Goal: Transaction & Acquisition: Purchase product/service

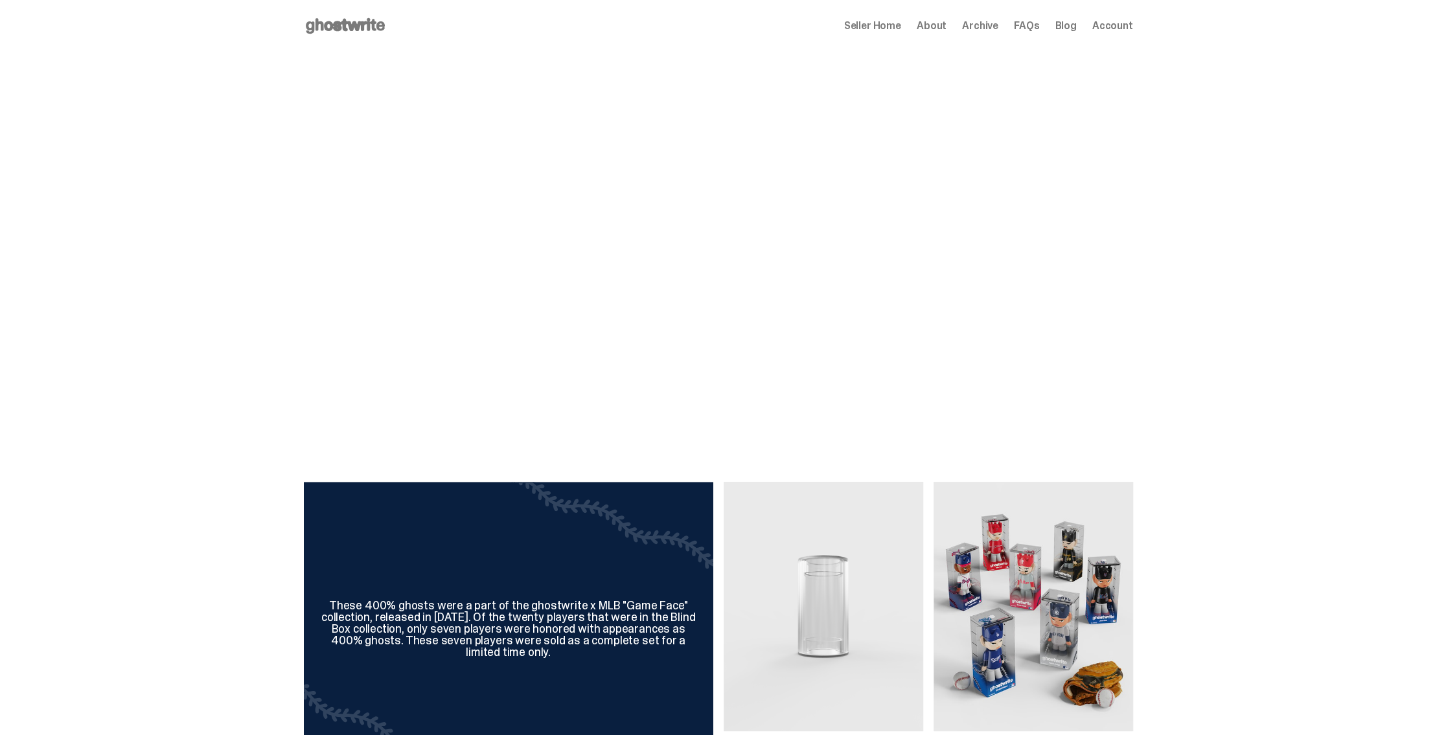
click at [864, 22] on span "Seller Home" at bounding box center [872, 26] width 57 height 10
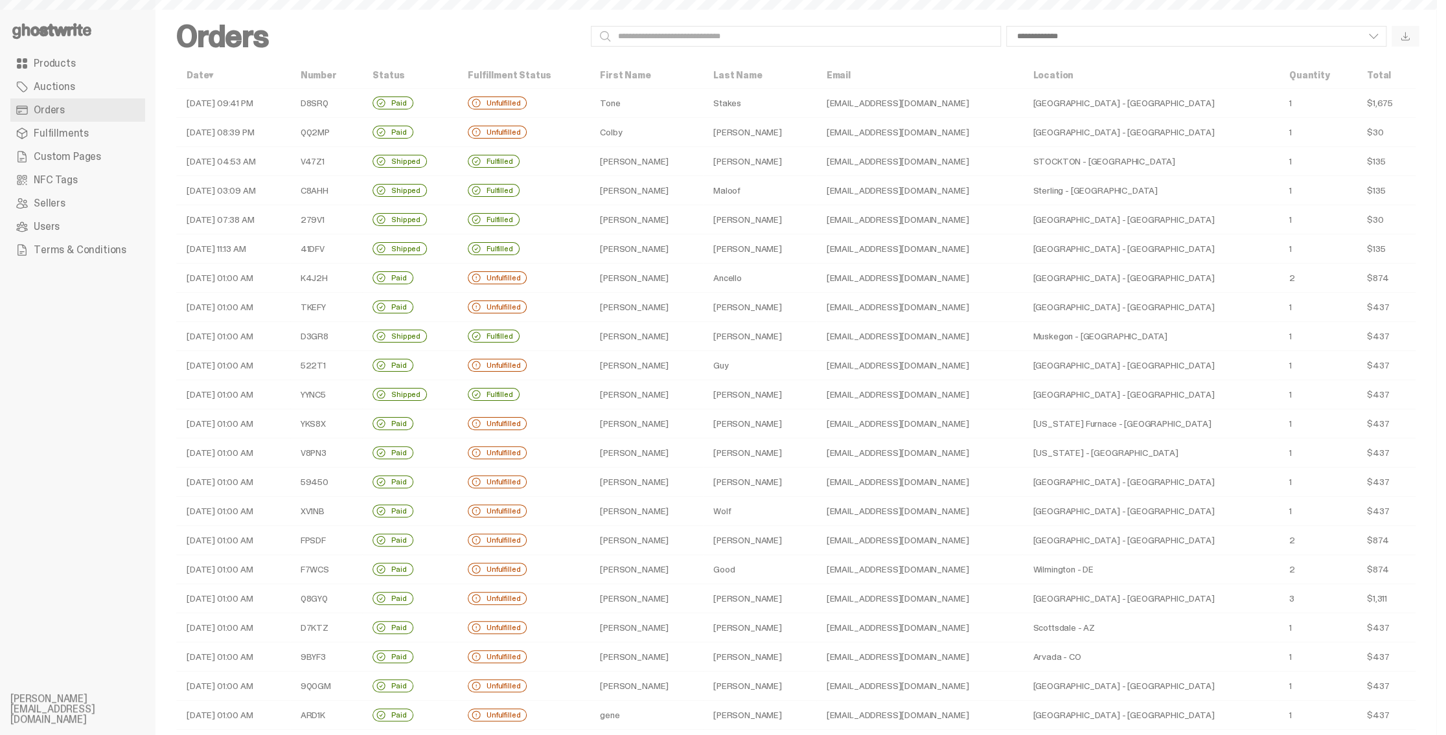
select select
click at [1134, 102] on div "[GEOGRAPHIC_DATA] - [GEOGRAPHIC_DATA]" at bounding box center [1150, 103] width 235 height 10
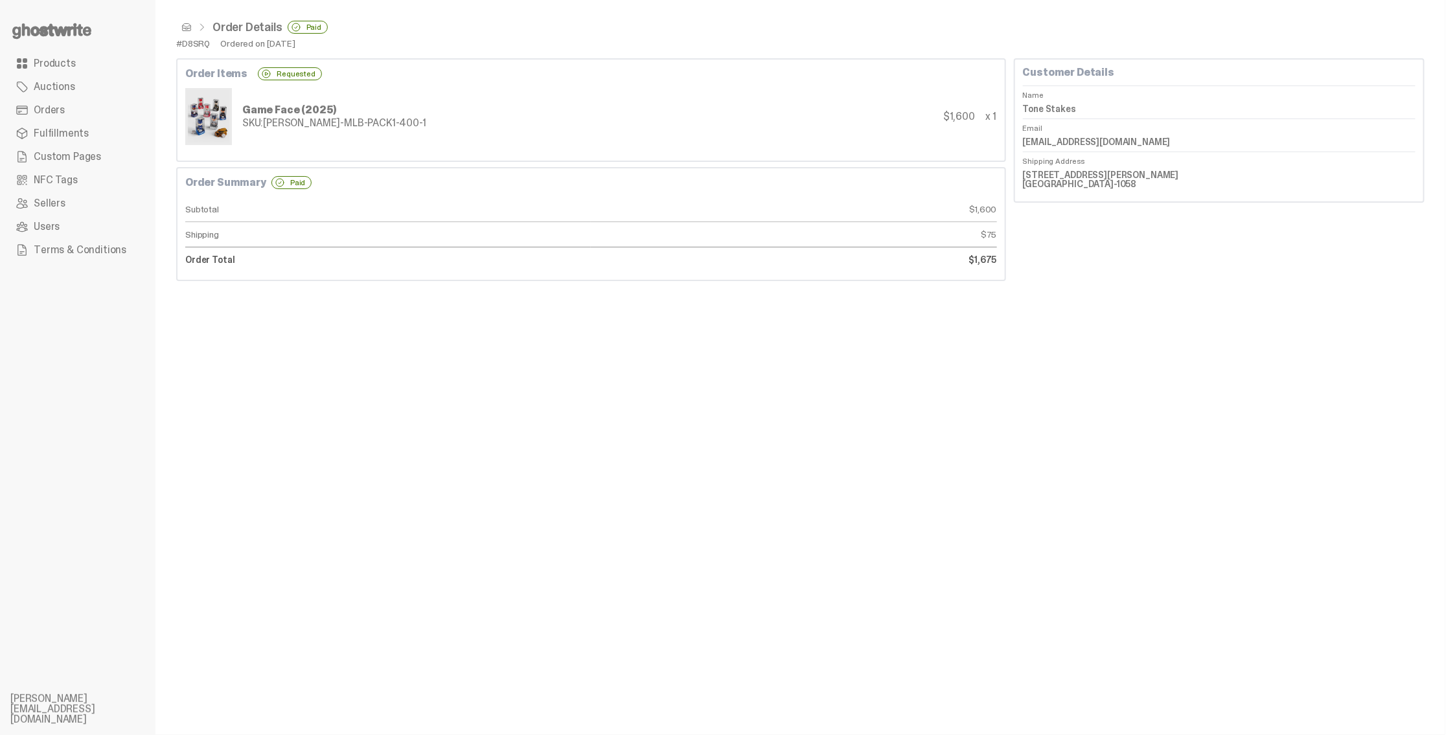
click at [47, 29] on use at bounding box center [51, 31] width 79 height 16
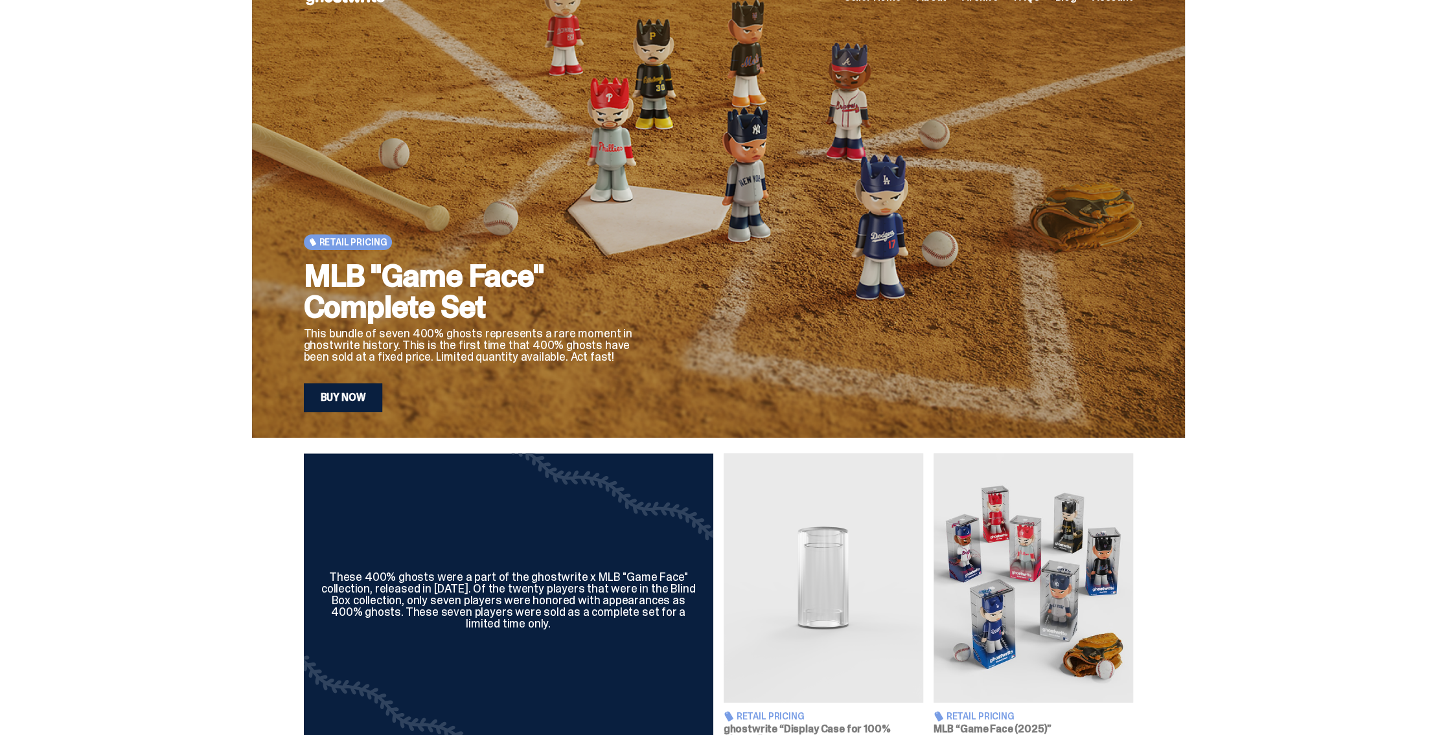
scroll to position [453, 0]
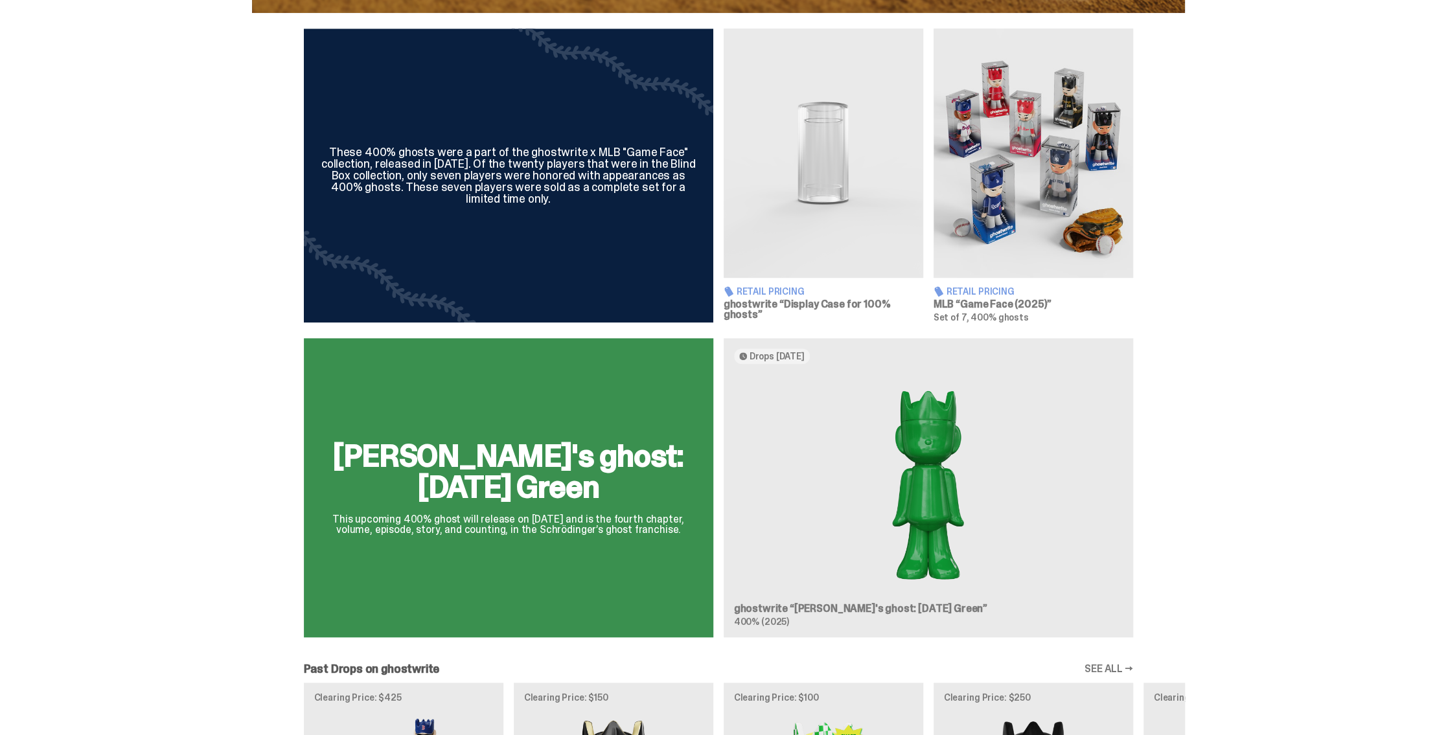
click at [1041, 193] on img at bounding box center [1034, 153] width 200 height 249
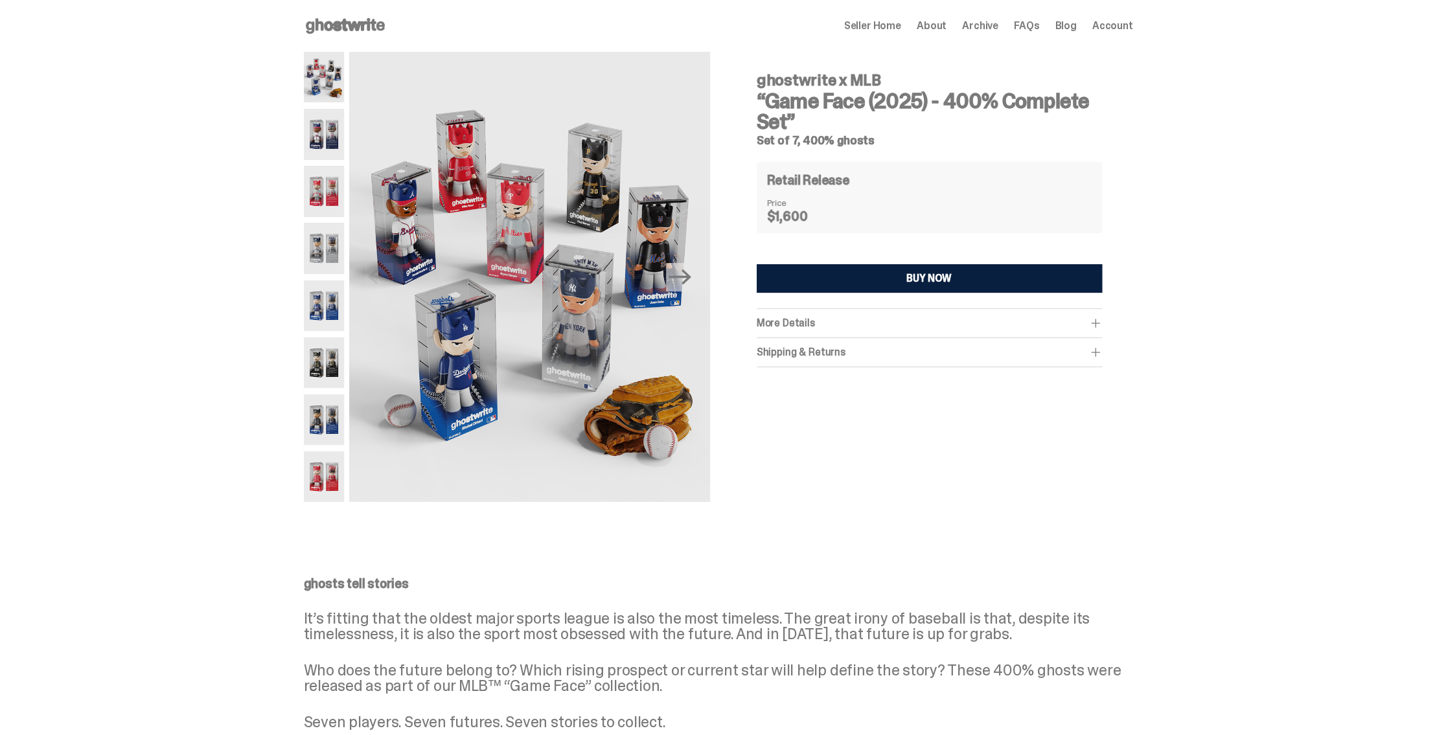
click at [343, 20] on icon at bounding box center [345, 26] width 83 height 21
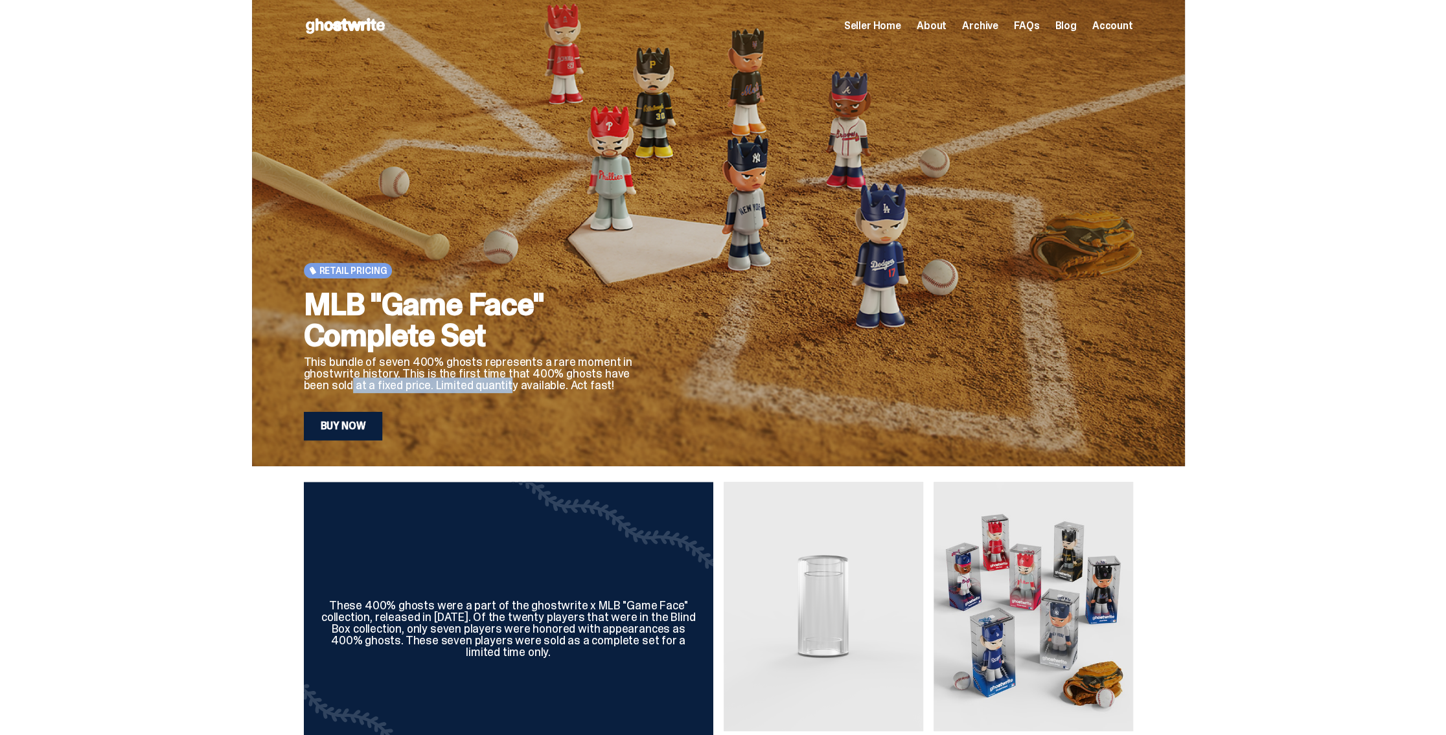
drag, startPoint x: 360, startPoint y: 387, endPoint x: 510, endPoint y: 387, distance: 150.9
click at [510, 387] on p "This bundle of seven 400% ghosts represents a rare moment in ghostwrite history…" at bounding box center [472, 373] width 337 height 35
click at [524, 385] on p "This bundle of seven 400% ghosts represents a rare moment in ghostwrite history…" at bounding box center [472, 373] width 337 height 35
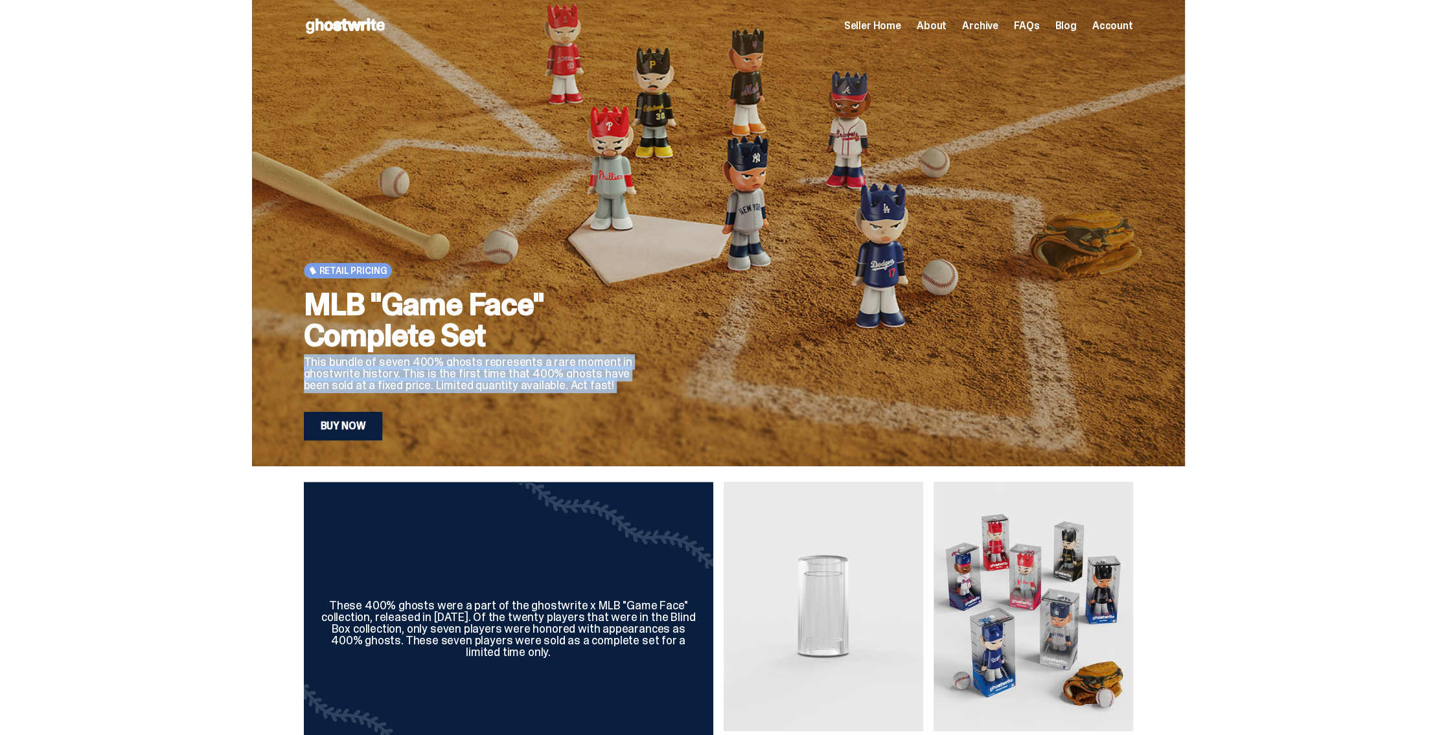
click at [524, 385] on p "This bundle of seven 400% ghosts represents a rare moment in ghostwrite history…" at bounding box center [472, 373] width 337 height 35
click at [509, 376] on p "This bundle of seven 400% ghosts represents a rare moment in ghostwrite history…" at bounding box center [472, 373] width 337 height 35
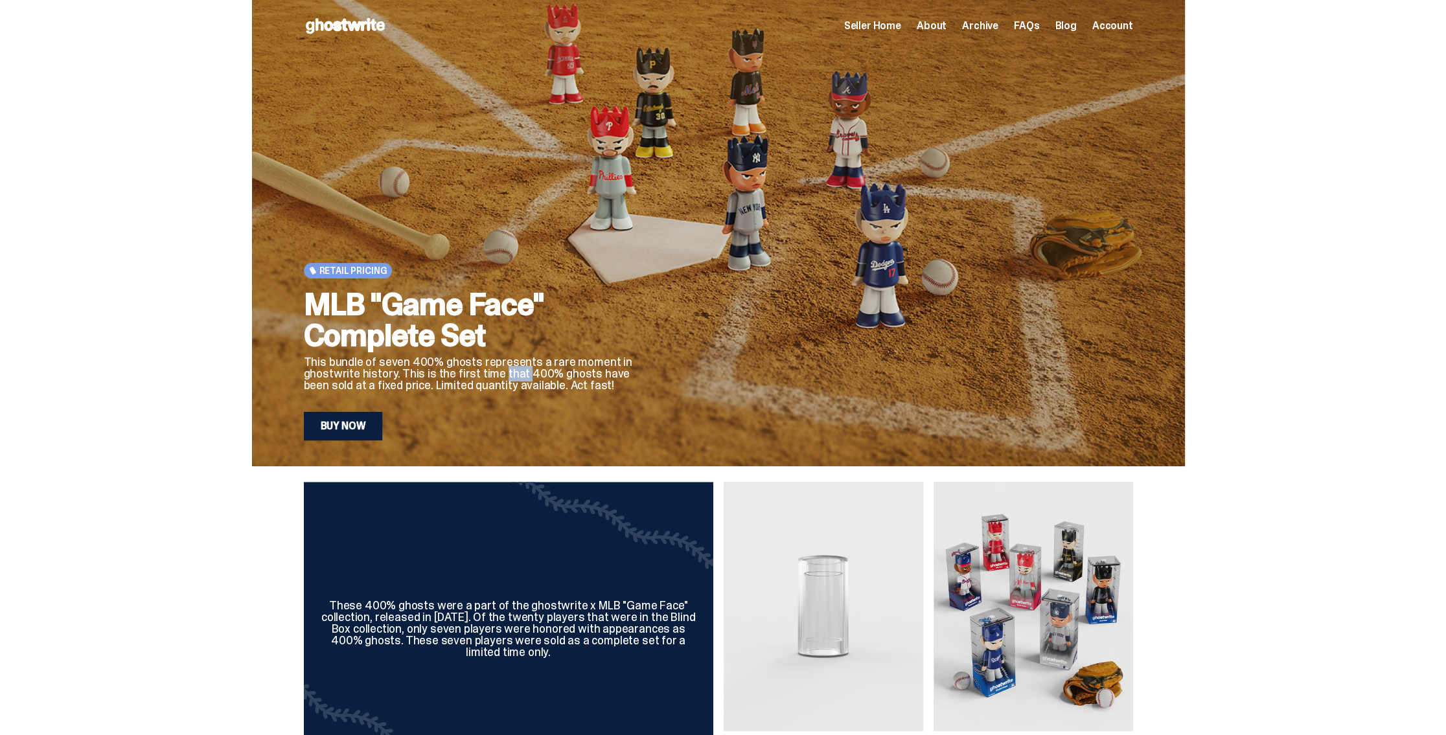
click at [509, 376] on p "This bundle of seven 400% ghosts represents a rare moment in ghostwrite history…" at bounding box center [472, 373] width 337 height 35
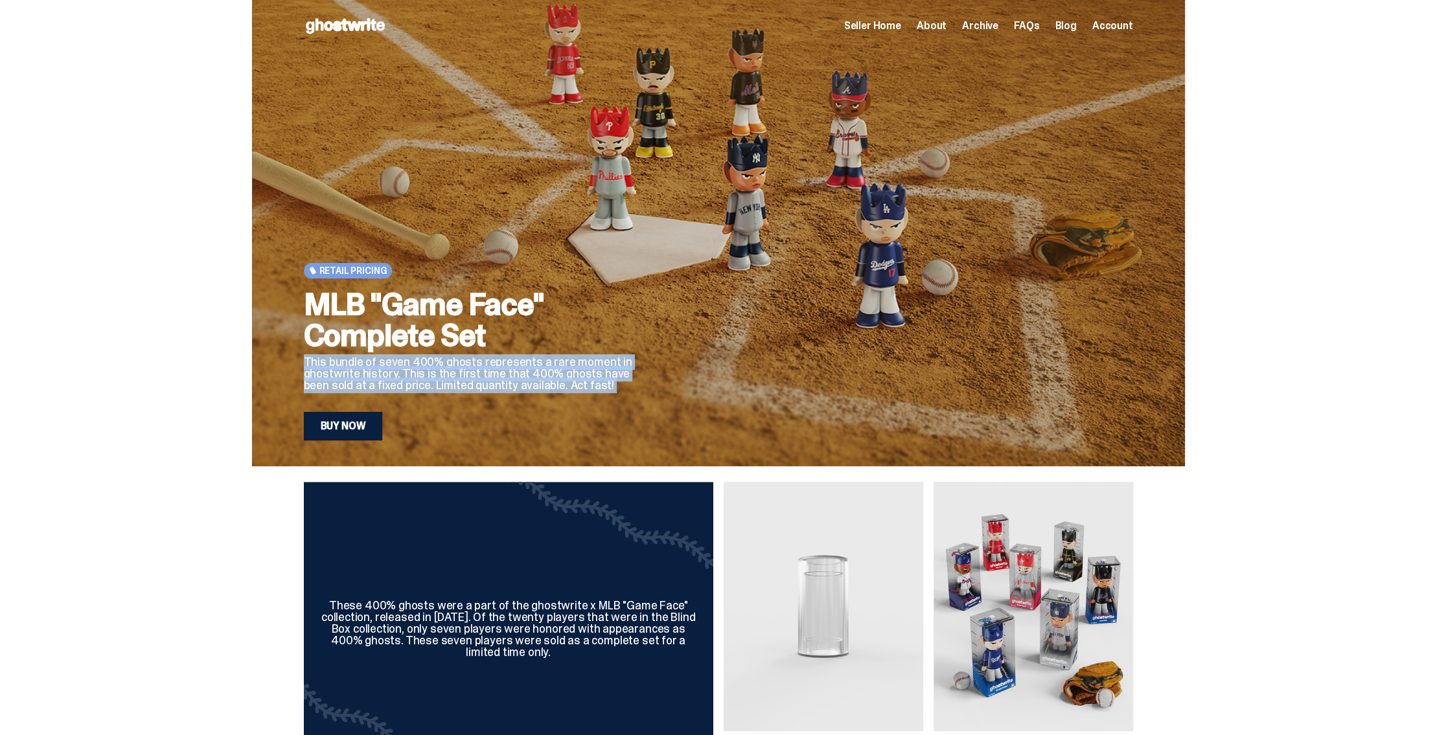
click at [509, 376] on p "This bundle of seven 400% ghosts represents a rare moment in ghostwrite history…" at bounding box center [472, 373] width 337 height 35
click at [512, 376] on p "This bundle of seven 400% ghosts represents a rare moment in ghostwrite history…" at bounding box center [472, 373] width 337 height 35
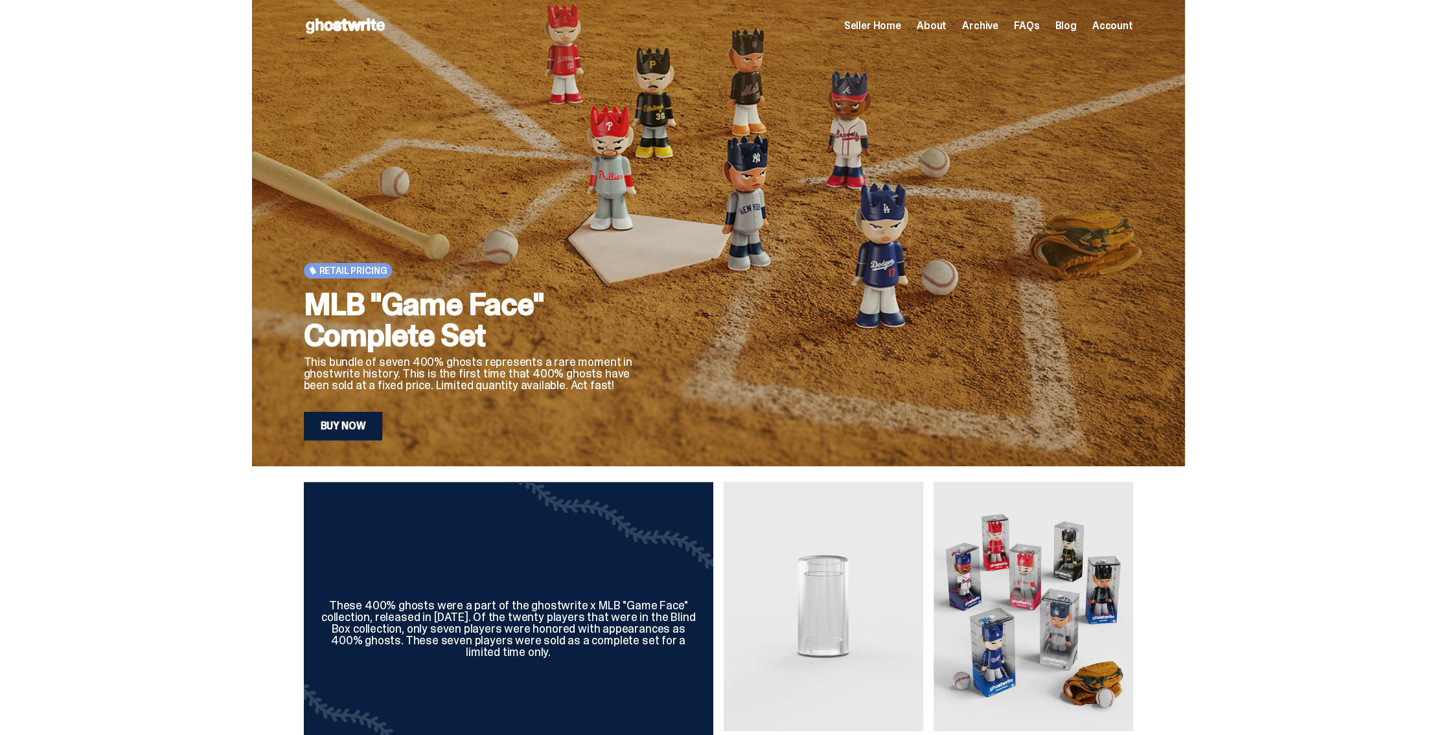
click at [348, 417] on link "Buy Now" at bounding box center [343, 426] width 79 height 29
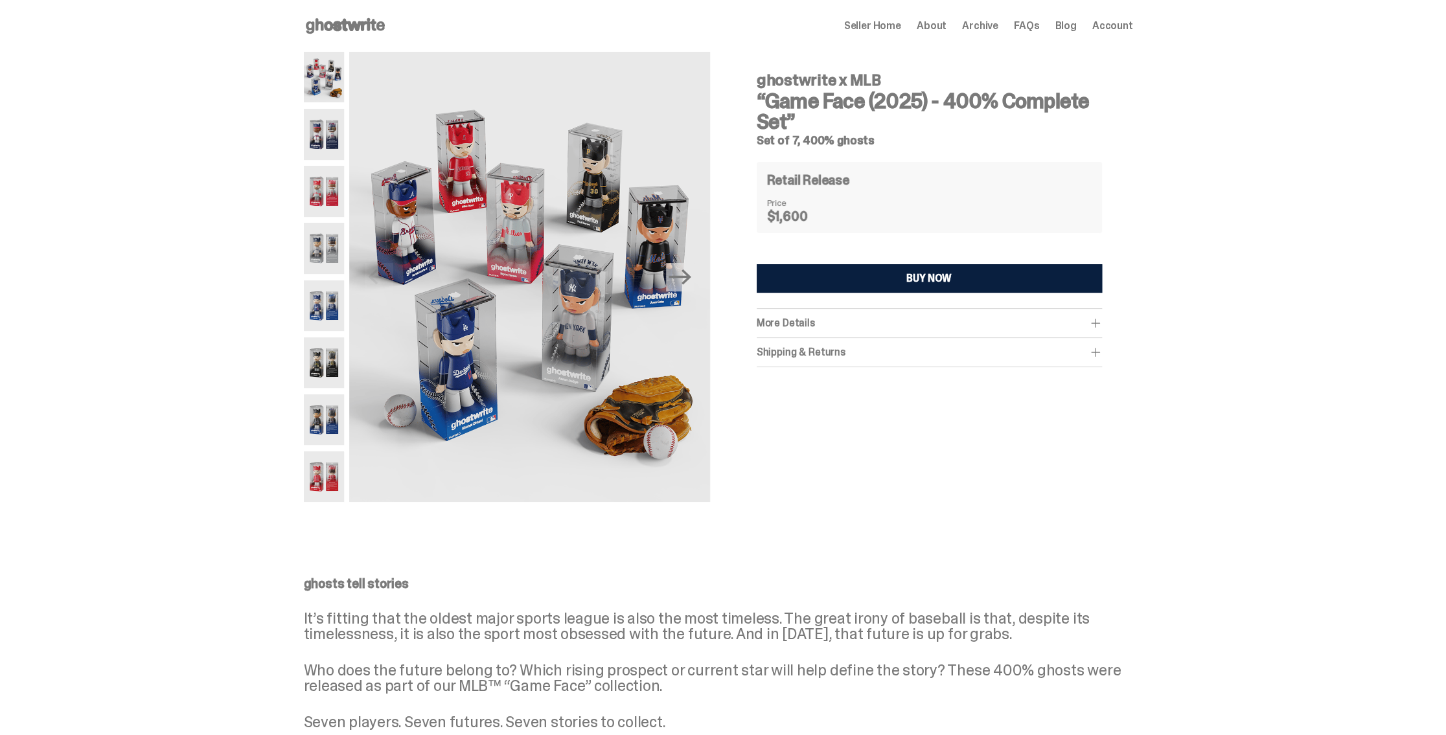
click at [860, 320] on div "More Details" at bounding box center [929, 323] width 345 height 13
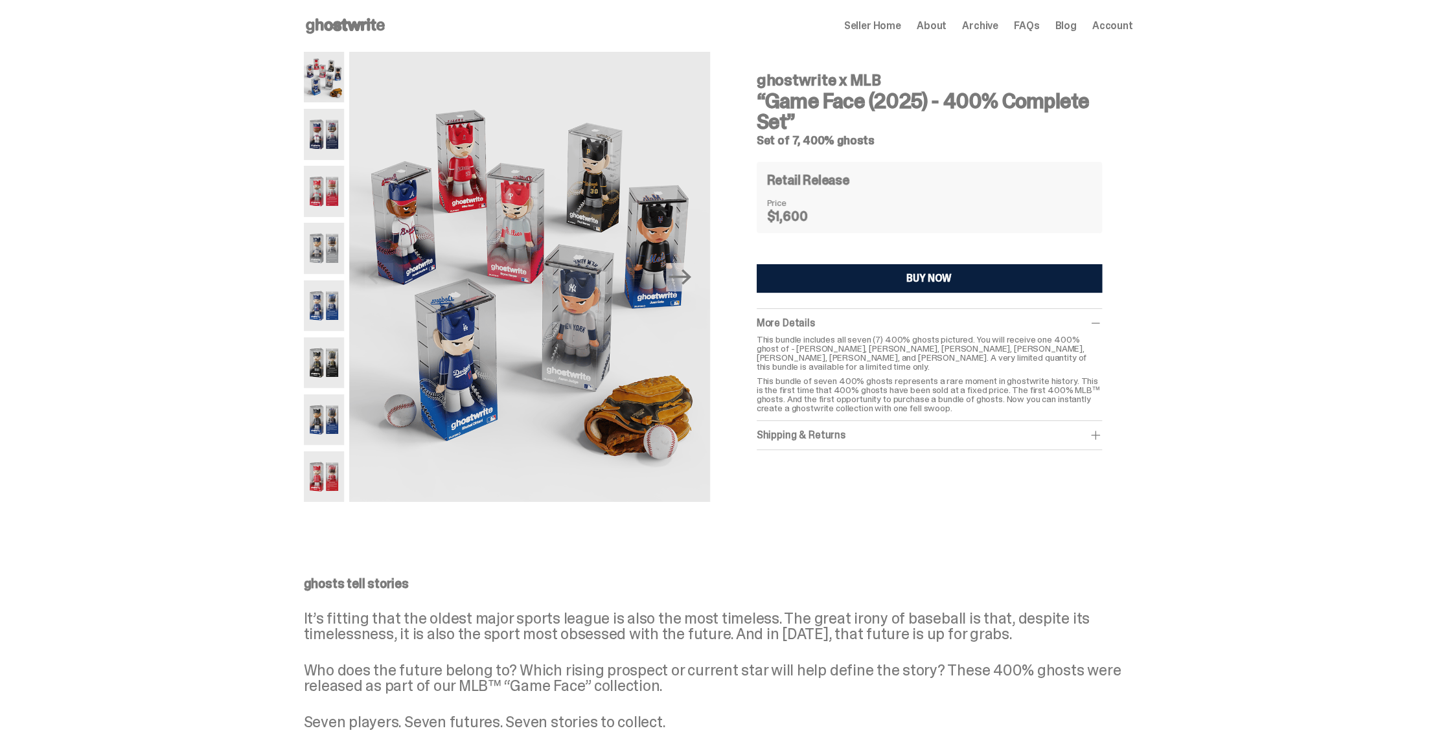
click at [862, 321] on div "More Details" at bounding box center [929, 323] width 345 height 13
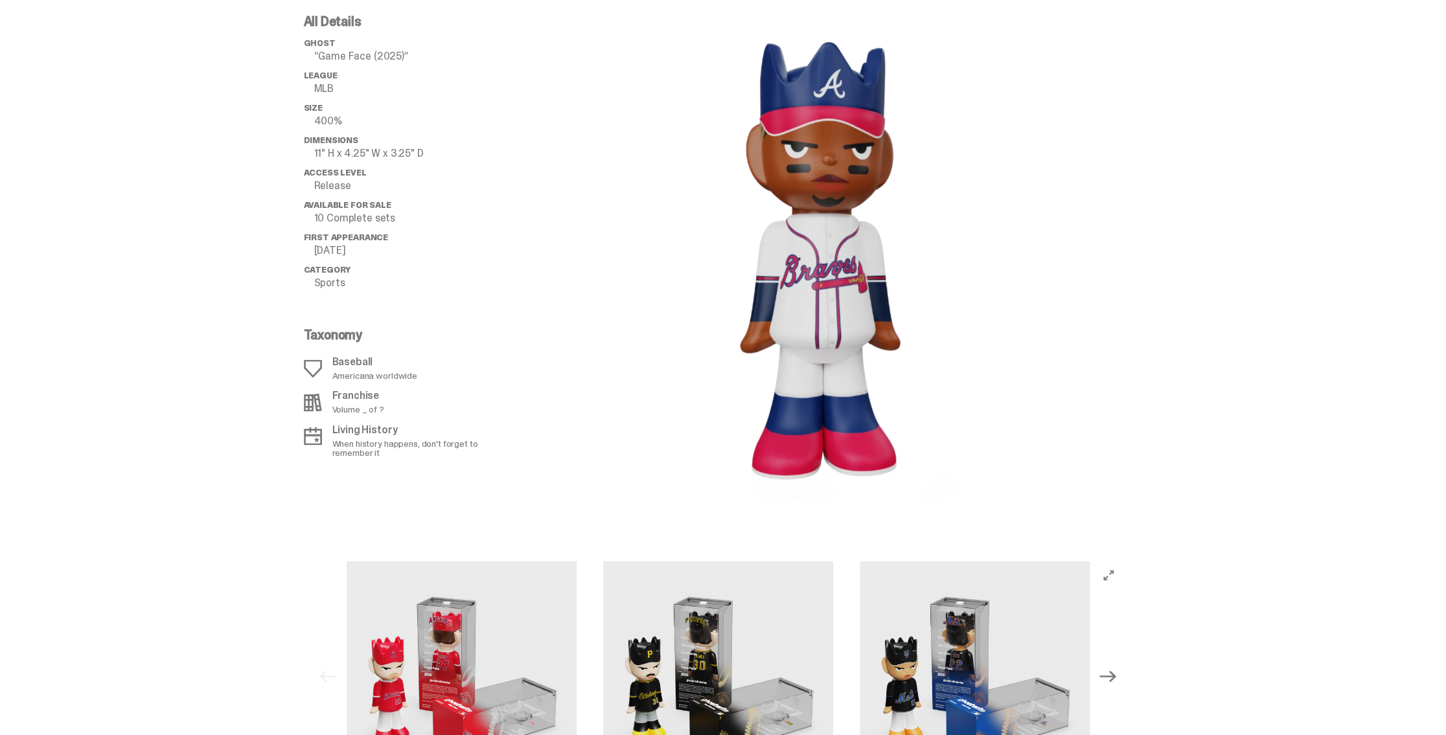
scroll to position [1360, 0]
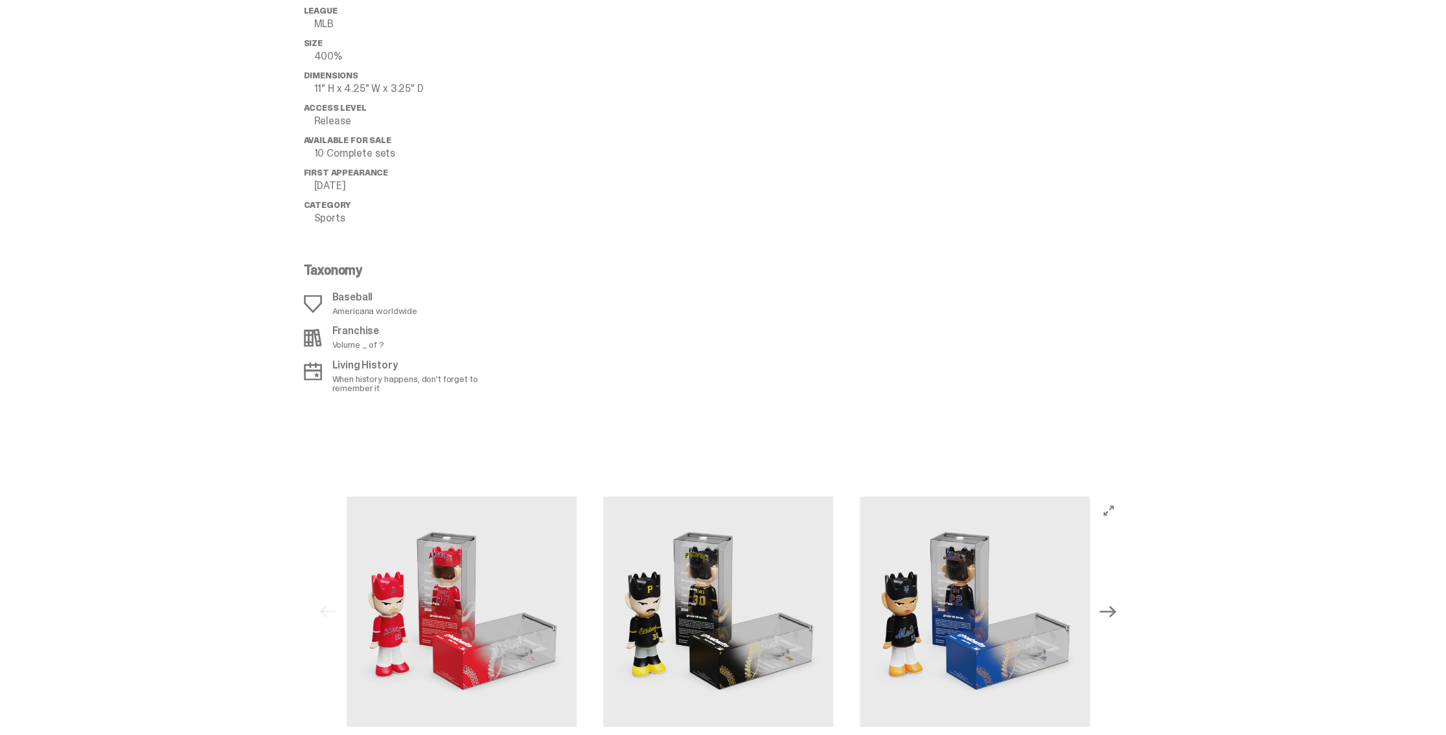
click at [1193, 297] on div "All Details ghost “Game Face (2025)” League MLB Size 400% Dimensions 11" H x 4.…" at bounding box center [718, 192] width 1436 height 546
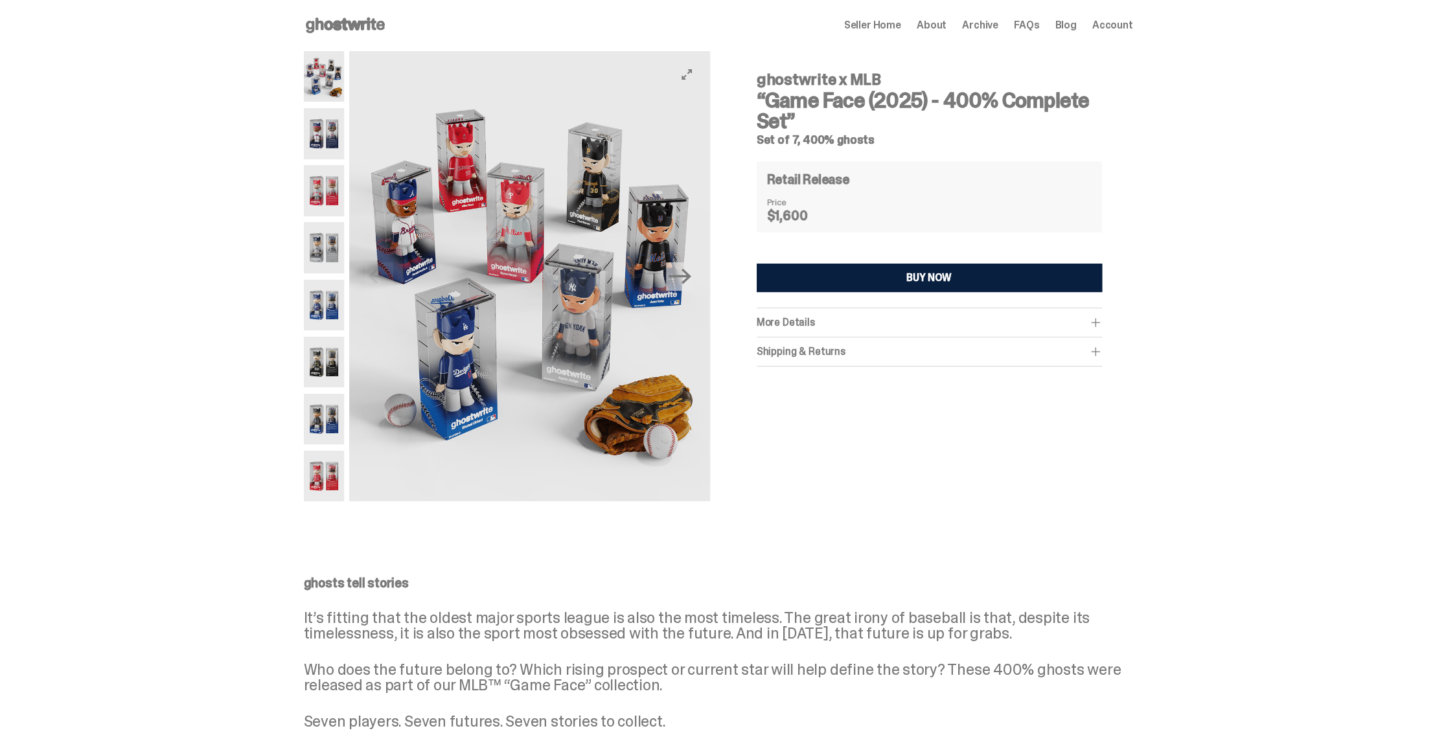
scroll to position [0, 0]
